Goal: Task Accomplishment & Management: Use online tool/utility

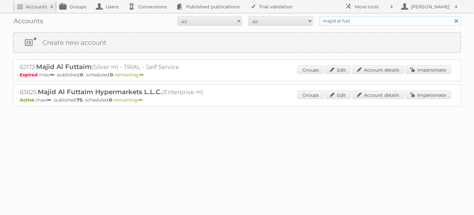
click at [359, 21] on input "majid al futt" at bounding box center [390, 21] width 142 height 10
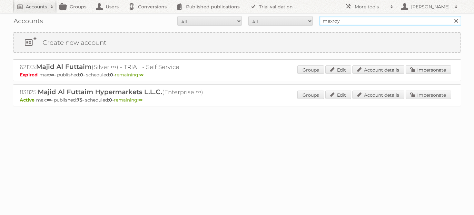
type input "maxroy"
click at [451, 16] on input "Search" at bounding box center [456, 21] width 10 height 10
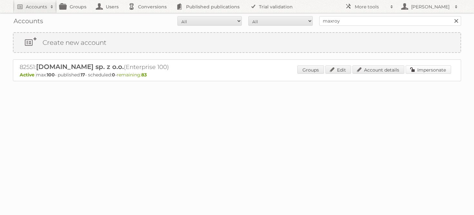
click at [424, 69] on link "Impersonate" at bounding box center [428, 69] width 45 height 8
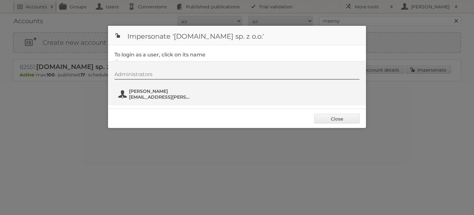
click at [150, 98] on span "bartosz.berlinski@maxroy.com" at bounding box center [160, 97] width 63 height 6
